Goal: Feedback & Contribution: Submit feedback/report problem

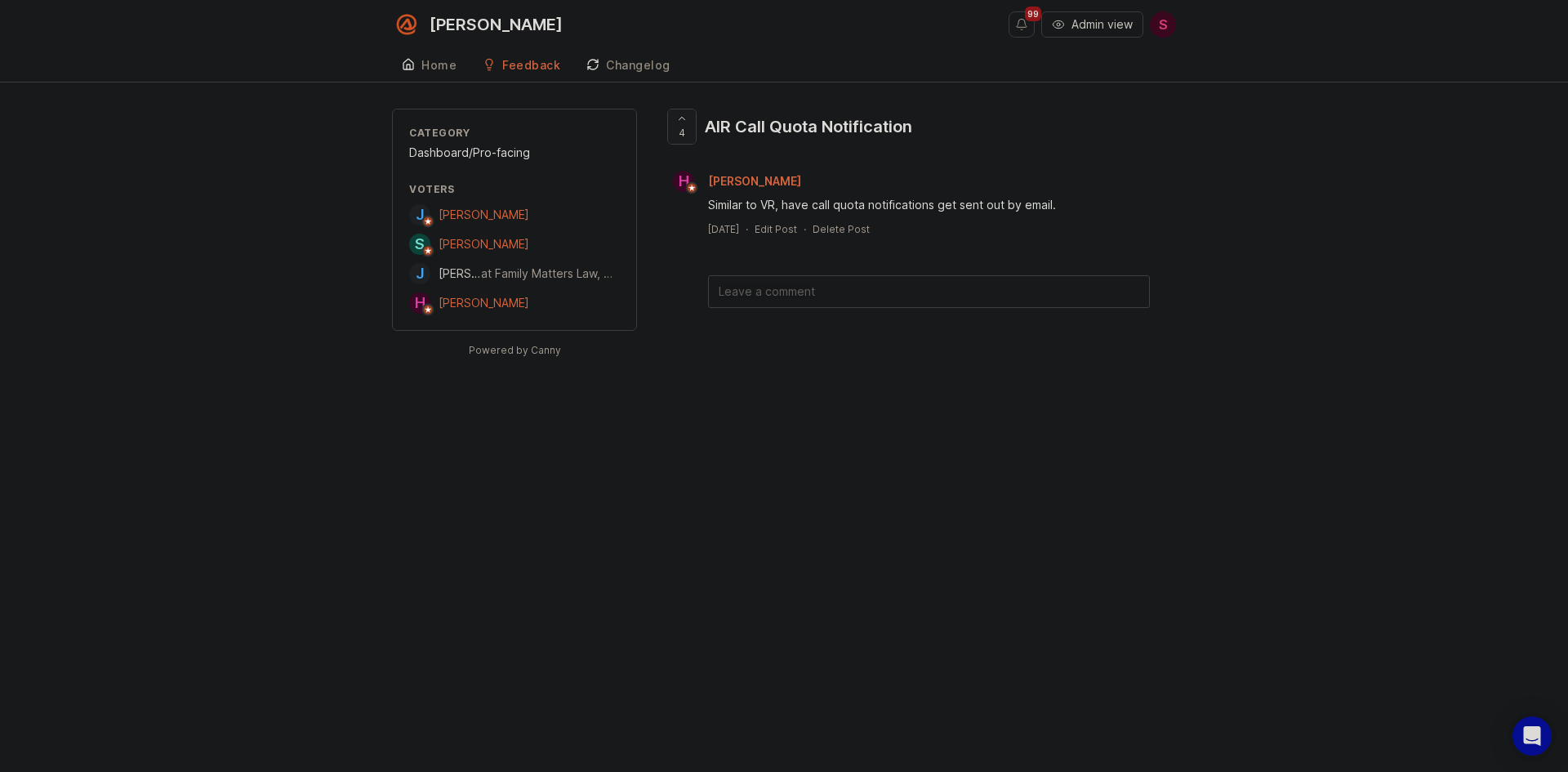
click at [686, 128] on div at bounding box center [682, 126] width 28 height 35
click at [769, 294] on textarea at bounding box center [929, 292] width 440 height 31
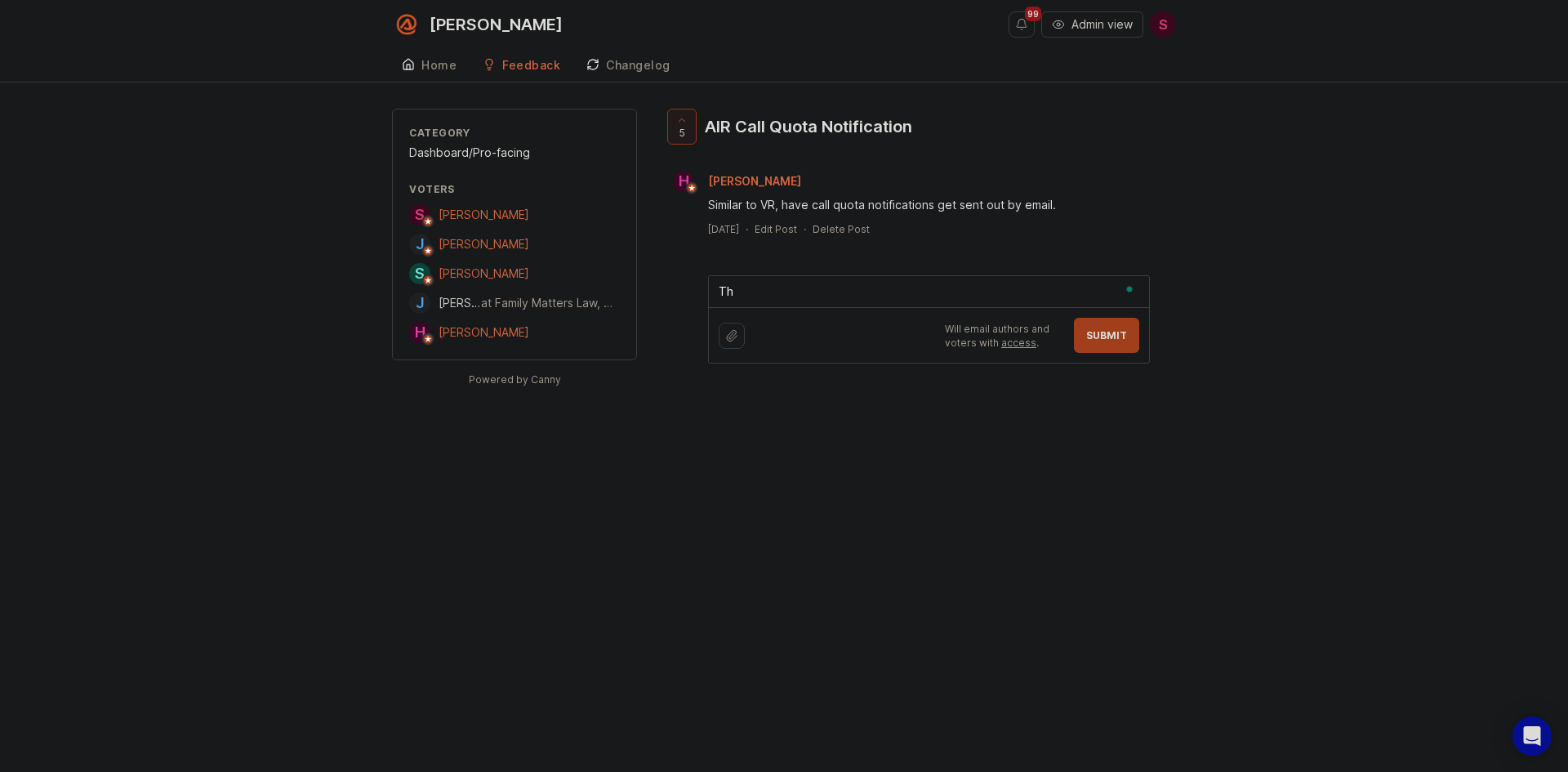
type textarea "T"
click at [775, 296] on textarea "To enrich screen reader interactions, please activate Accessibility in Grammarl…" at bounding box center [929, 292] width 440 height 31
click at [785, 291] on textarea "To enrich screen reader interactions, please activate Accessibility in Grammarl…" at bounding box center [929, 292] width 440 height 31
paste textarea "[URL][PERSON_NAME][DOMAIN_NAME]"
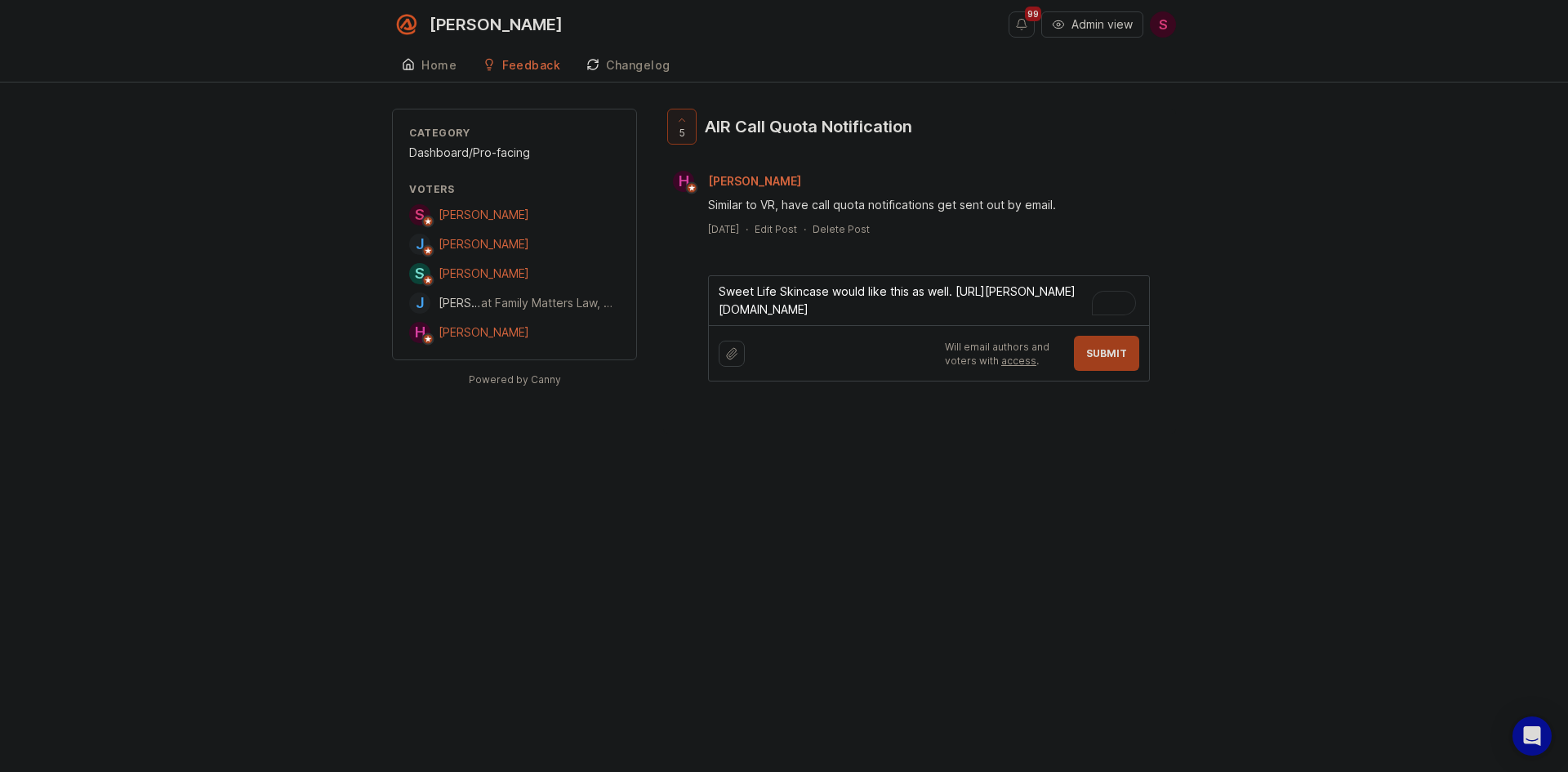
type textarea "Sweet Life Skincase would like this as well. [URL][PERSON_NAME][DOMAIN_NAME]"
click at [1128, 370] on button "Submit" at bounding box center [1107, 353] width 66 height 35
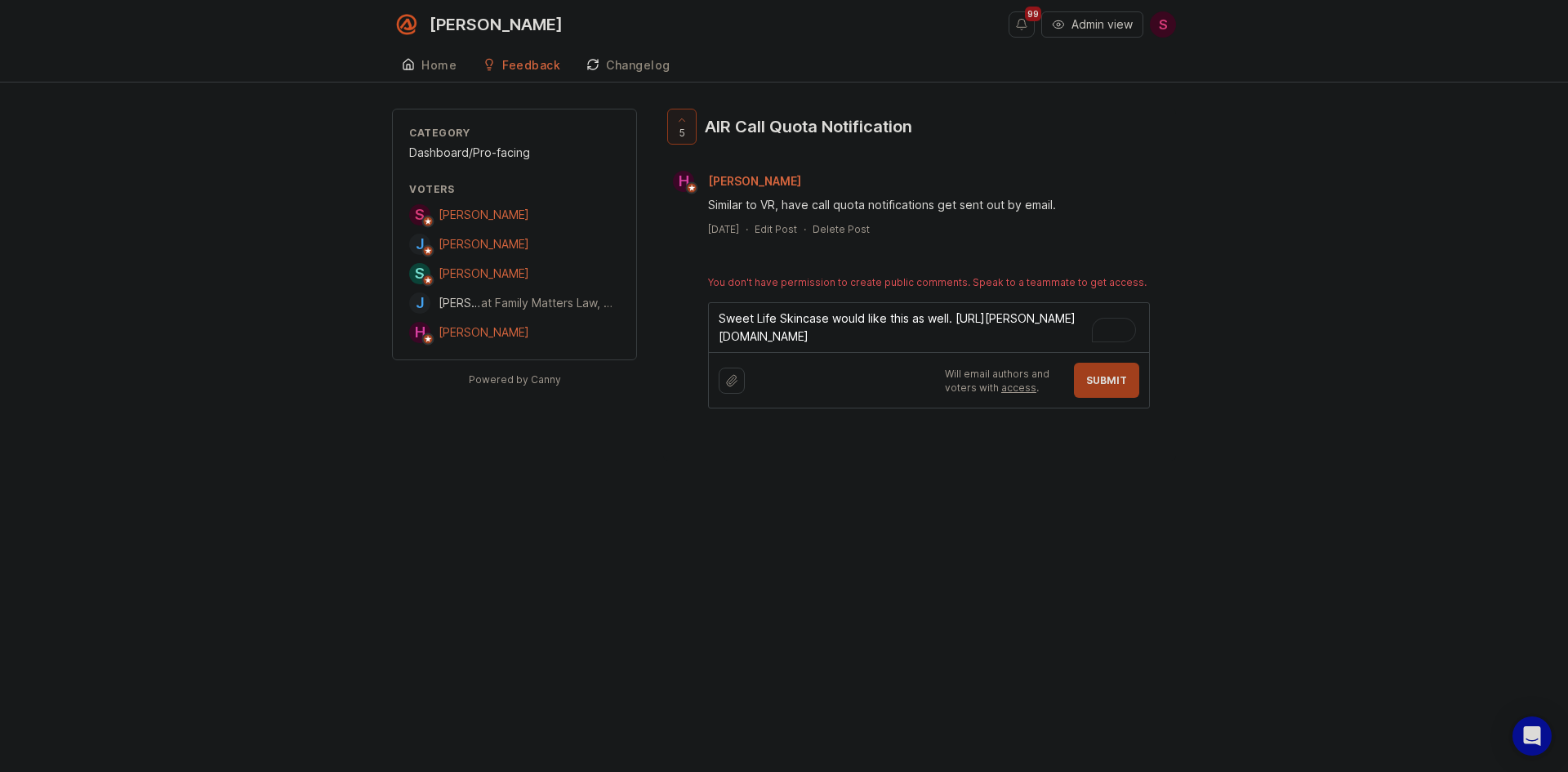
drag, startPoint x: 989, startPoint y: 339, endPoint x: 617, endPoint y: 279, distance: 376.8
click at [617, 279] on div "Category Dashboard/Pro-facing Voters S [PERSON_NAME] J [PERSON_NAME] S [PERSON_…" at bounding box center [784, 285] width 784 height 352
